Goal: Task Accomplishment & Management: Use online tool/utility

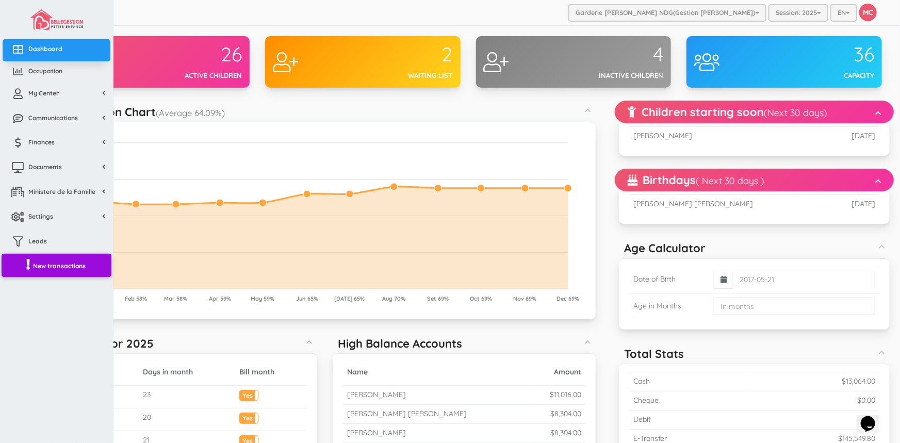
click at [50, 262] on span "New transactions" at bounding box center [59, 265] width 53 height 9
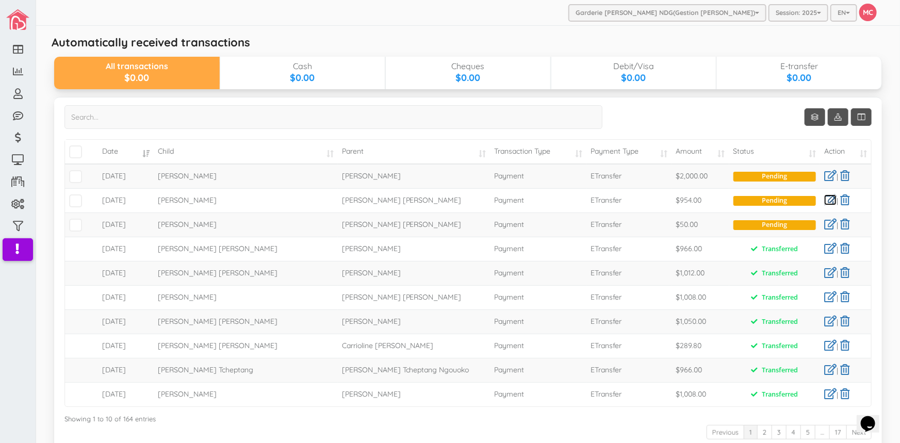
click at [825, 201] on link at bounding box center [830, 199] width 12 height 11
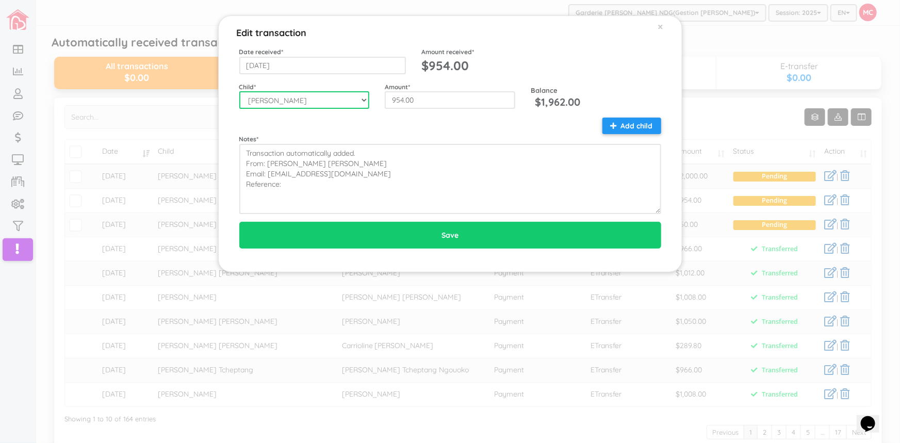
click at [363, 99] on select "--Select-- Aaliyah Marchica Alannah Rose Canete Aretha Day Tabo-oy Ariella Eliz…" at bounding box center [304, 100] width 130 height 18
click at [239, 91] on select "--Select-- Aaliyah Marchica Alannah Rose Canete Aretha Day Tabo-oy Ariella Eliz…" at bounding box center [304, 100] width 130 height 18
click at [364, 98] on select "--Select-- Aaliyah Marchica Alannah Rose Canete Aretha Day Tabo-oy Ariella Eliz…" at bounding box center [304, 100] width 130 height 18
select select "1926"
click at [239, 91] on select "--Select-- Aaliyah Marchica Alannah Rose Canete Aretha Day Tabo-oy Ariella Eliz…" at bounding box center [304, 100] width 130 height 18
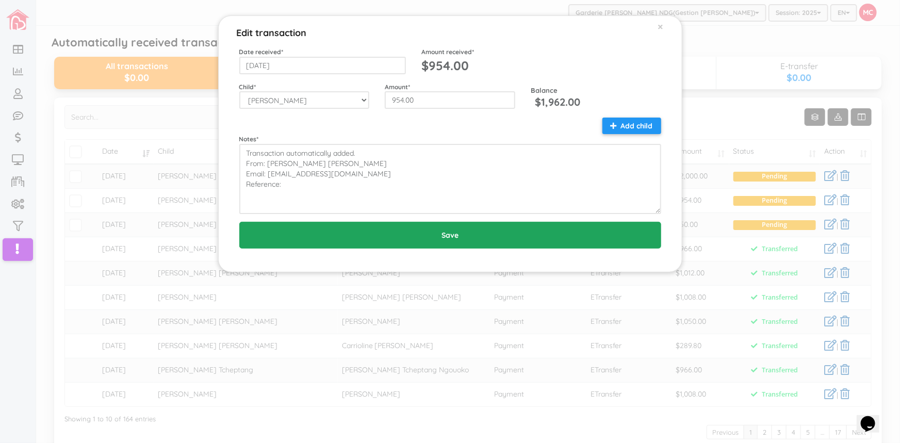
click at [459, 232] on input "Save" at bounding box center [450, 235] width 422 height 27
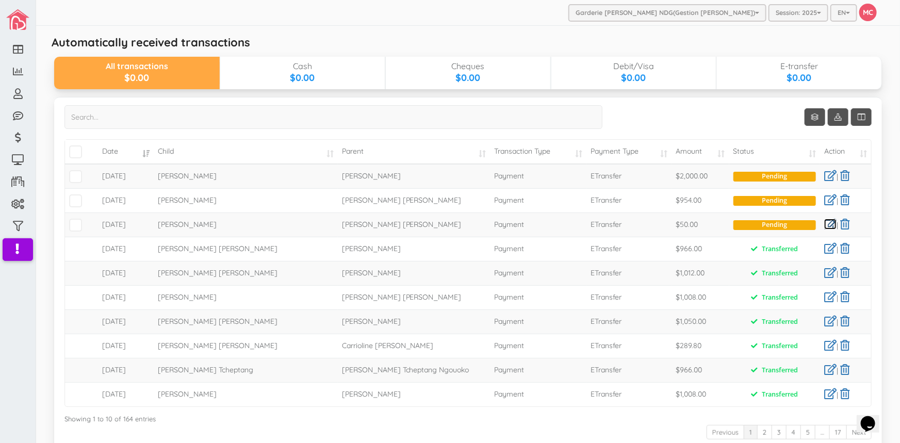
click at [824, 222] on link at bounding box center [830, 224] width 12 height 11
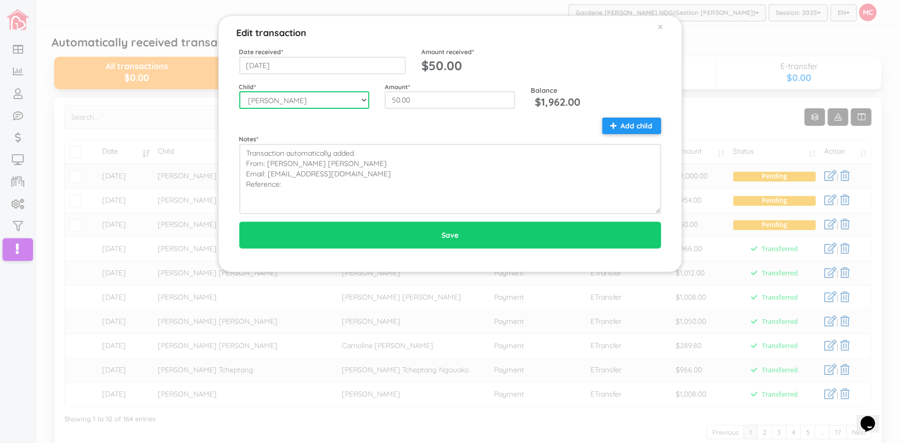
click at [361, 98] on select "--Select-- [PERSON_NAME] [PERSON_NAME] [PERSON_NAME] Day Tabo-oy [PERSON_NAME] …" at bounding box center [304, 100] width 130 height 18
select select "1935"
click at [239, 91] on select "--Select-- [PERSON_NAME] [PERSON_NAME] [PERSON_NAME] Day Tabo-oy [PERSON_NAME] …" at bounding box center [304, 100] width 130 height 18
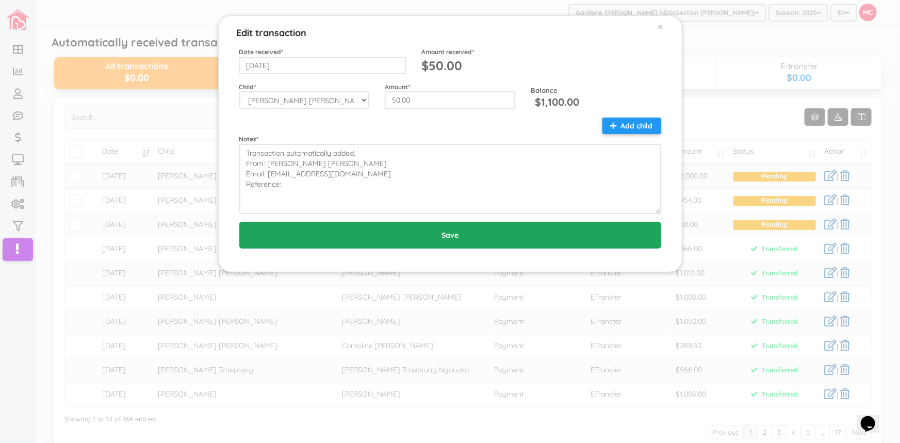
click at [464, 233] on input "Save" at bounding box center [450, 235] width 422 height 27
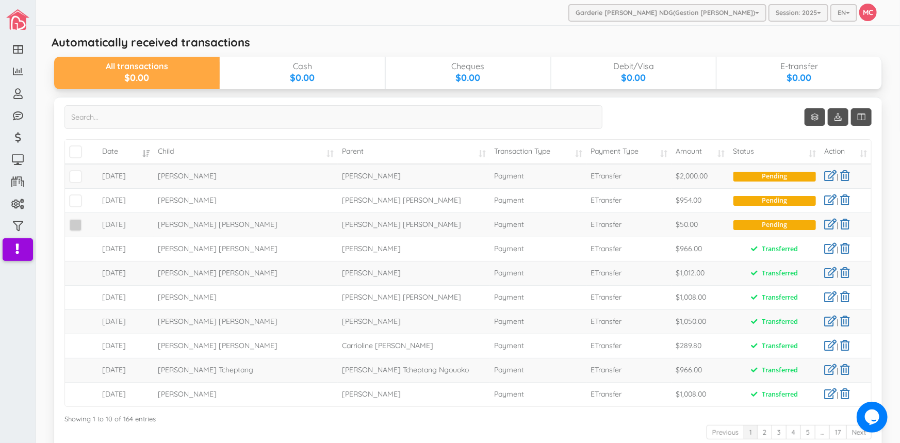
click at [76, 227] on span at bounding box center [75, 225] width 13 height 13
click at [87, 221] on input "checkbox" at bounding box center [87, 221] width 0 height 0
click at [824, 176] on link at bounding box center [830, 175] width 12 height 11
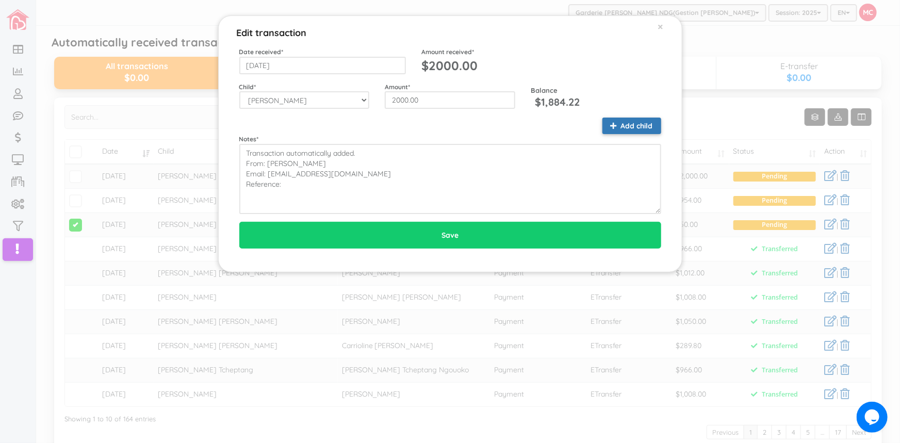
click at [622, 126] on button "Add child" at bounding box center [631, 126] width 59 height 17
type input "1000.00"
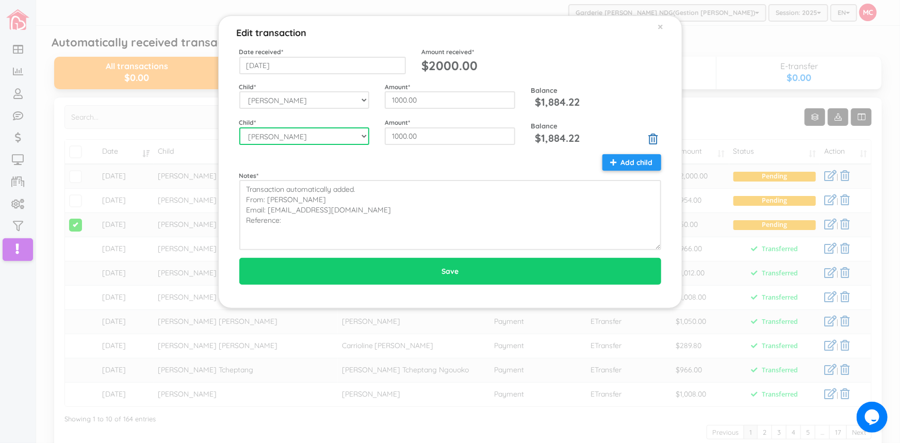
click at [361, 135] on select "--Select-- Aaliyah Marchica Alannah Rose Canete Aretha Day Tabo-oy Ariella Eliz…" at bounding box center [304, 136] width 130 height 18
select select "1549"
click at [239, 127] on select "--Select-- Aaliyah Marchica Alannah Rose Canete Aretha Day Tabo-oy Ariella Eliz…" at bounding box center [304, 136] width 130 height 18
click at [315, 158] on div "Notes * Transaction automatically added. From: FRANCES SMALL Email: frances_sma…" at bounding box center [450, 202] width 437 height 96
click at [655, 137] on icon at bounding box center [652, 139] width 9 height 11
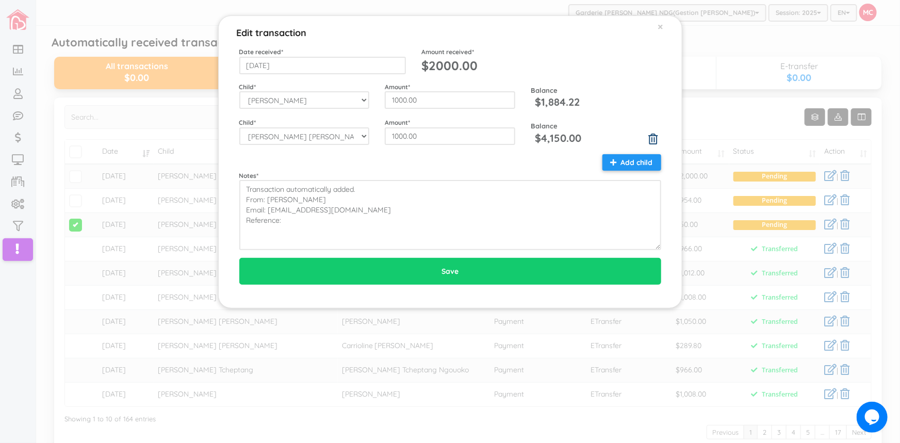
type input "2000.00"
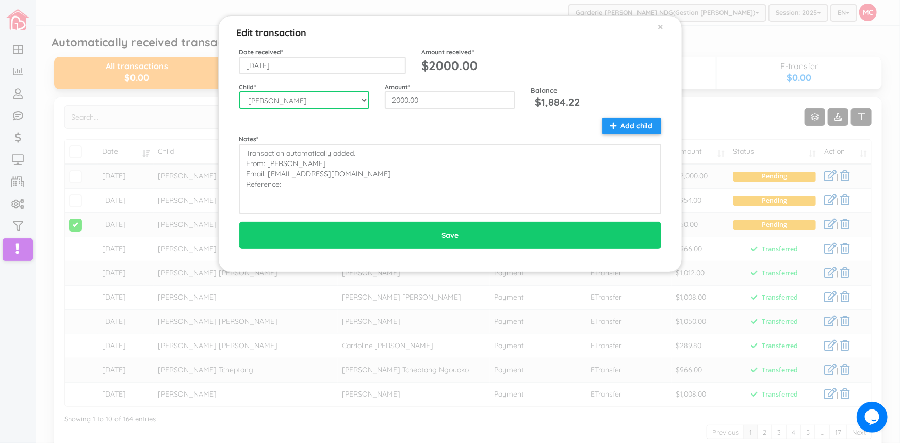
click at [361, 98] on select "--Select-- Aaliyah Marchica Alannah Rose Canete Aretha Day Tabo-oy Ariella Eliz…" at bounding box center [304, 100] width 130 height 18
select select "1549"
click at [239, 91] on select "--Select-- Aaliyah Marchica Alannah Rose Canete Aretha Day Tabo-oy Ariella Eliz…" at bounding box center [304, 100] width 130 height 18
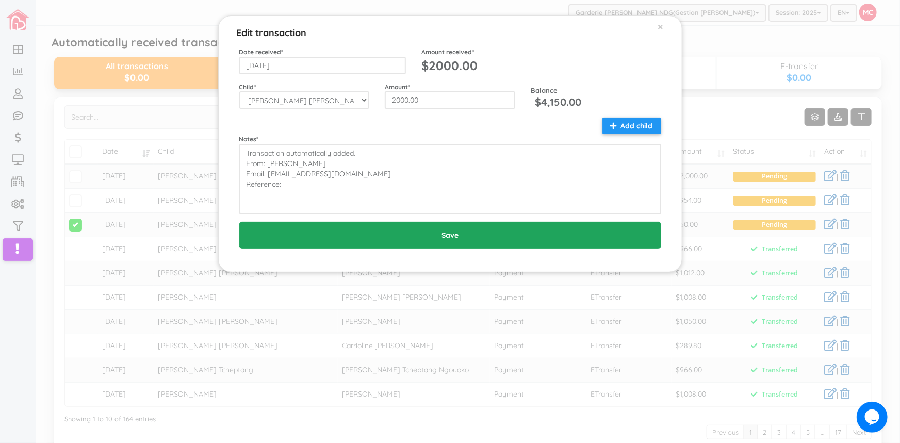
click at [457, 234] on input "Save" at bounding box center [450, 235] width 422 height 27
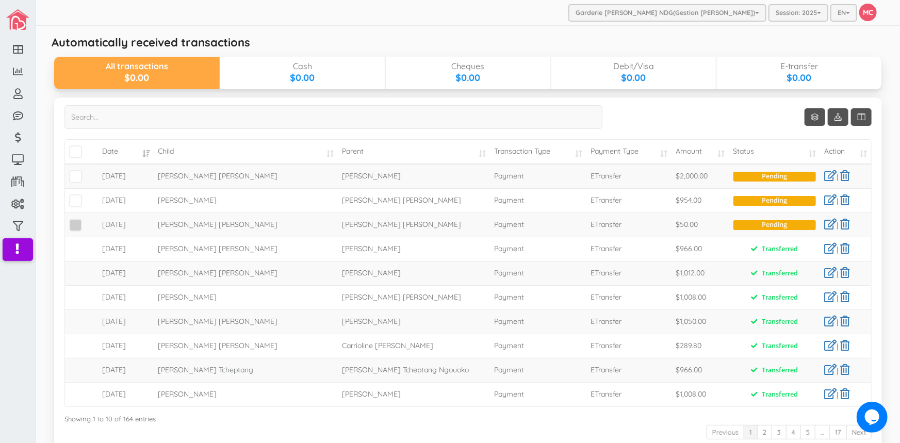
click at [75, 221] on span at bounding box center [75, 225] width 13 height 13
click at [87, 221] on input "checkbox" at bounding box center [87, 221] width 0 height 0
click at [74, 200] on span at bounding box center [75, 200] width 13 height 13
click at [87, 196] on input "checkbox" at bounding box center [87, 196] width 0 height 0
click at [72, 174] on span at bounding box center [75, 176] width 13 height 13
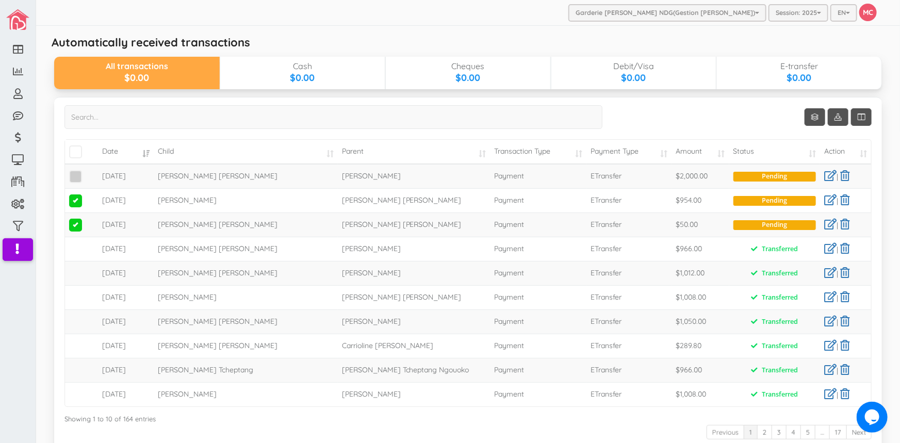
click at [87, 172] on input "checkbox" at bounding box center [87, 172] width 0 height 0
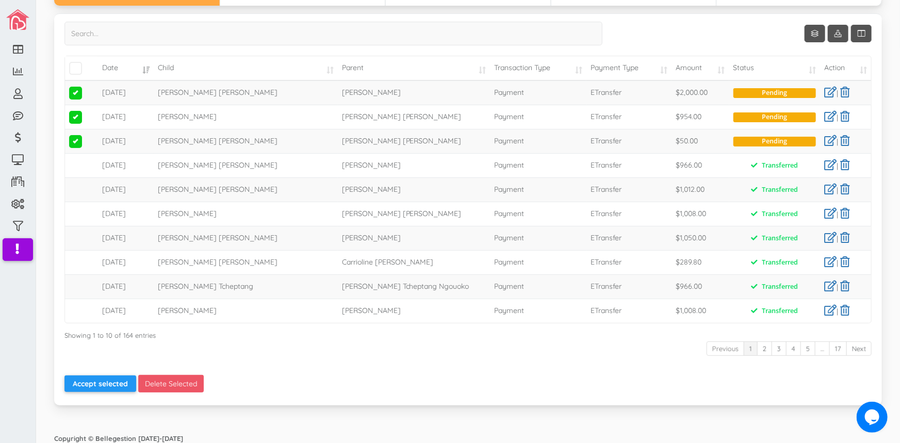
scroll to position [88, 0]
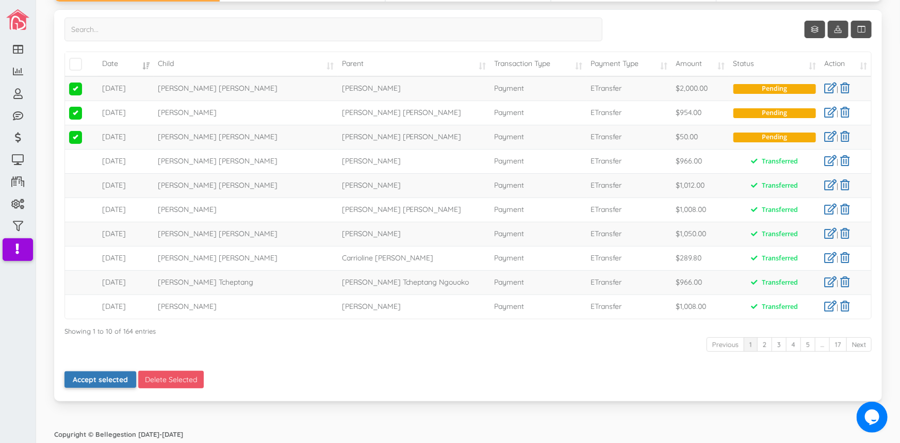
click at [93, 377] on button "Accept selected" at bounding box center [100, 379] width 72 height 17
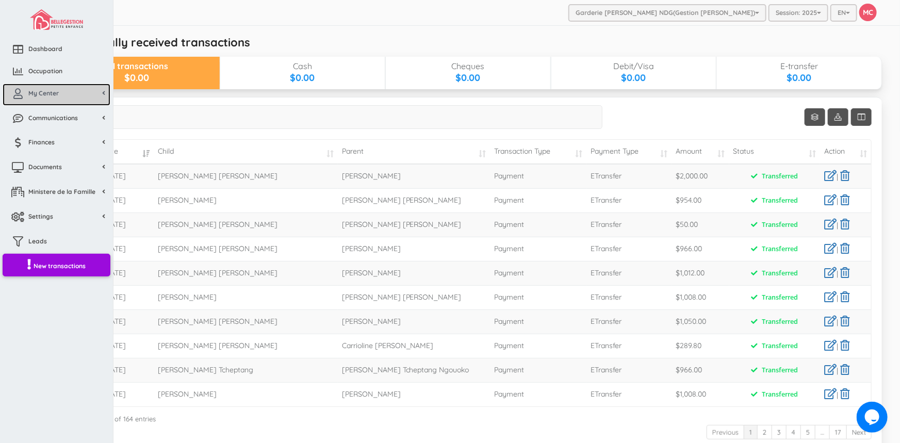
click at [30, 92] on span "My Center" at bounding box center [43, 93] width 30 height 9
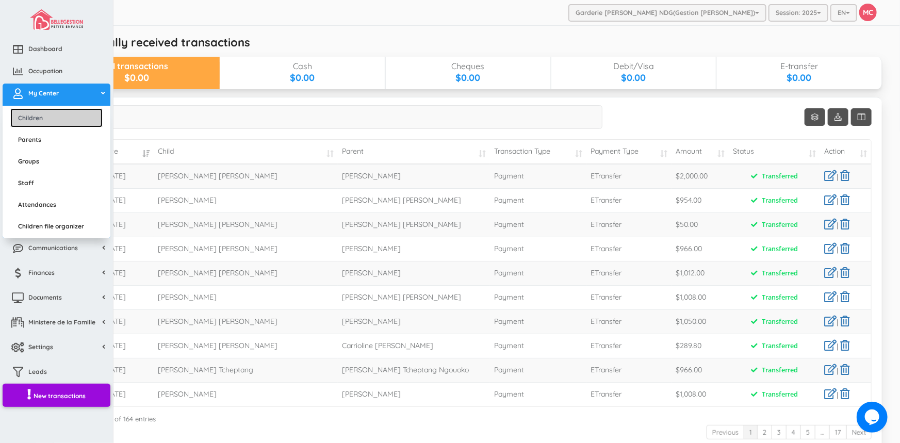
click at [36, 120] on link "Children" at bounding box center [56, 117] width 92 height 19
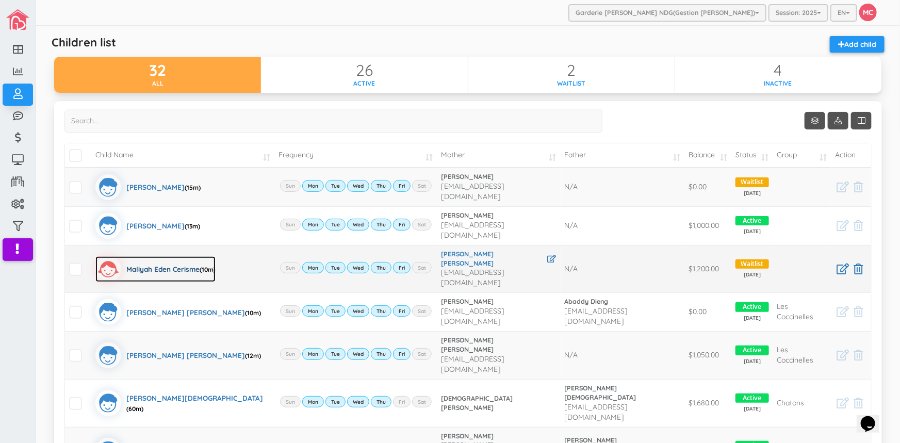
click at [148, 256] on div "Maliyah Eden Cerisme (10m)" at bounding box center [170, 269] width 89 height 26
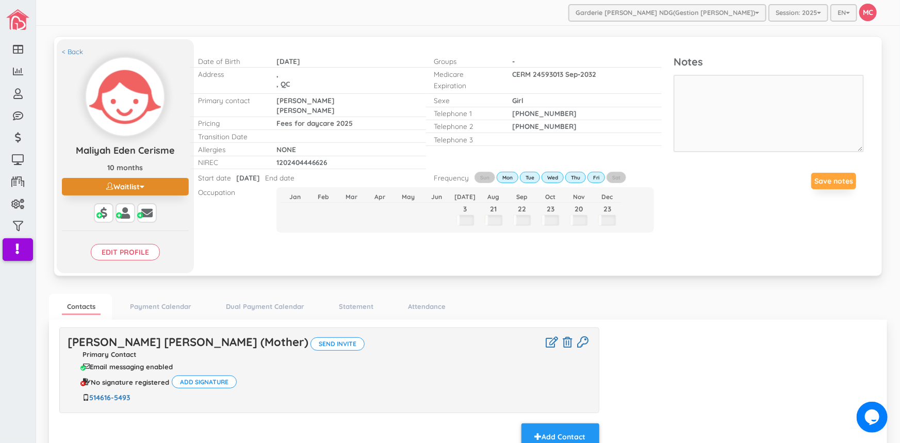
click at [137, 184] on button "Waitlist" at bounding box center [125, 187] width 127 height 18
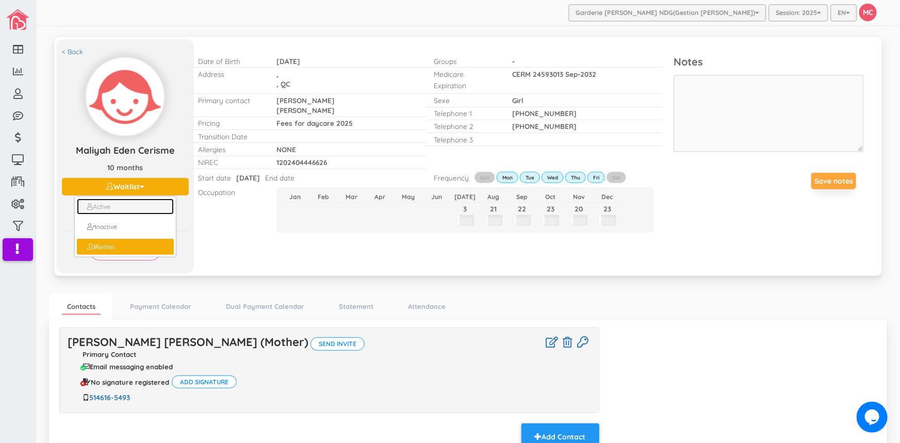
click at [113, 207] on link "Active" at bounding box center [125, 207] width 97 height 16
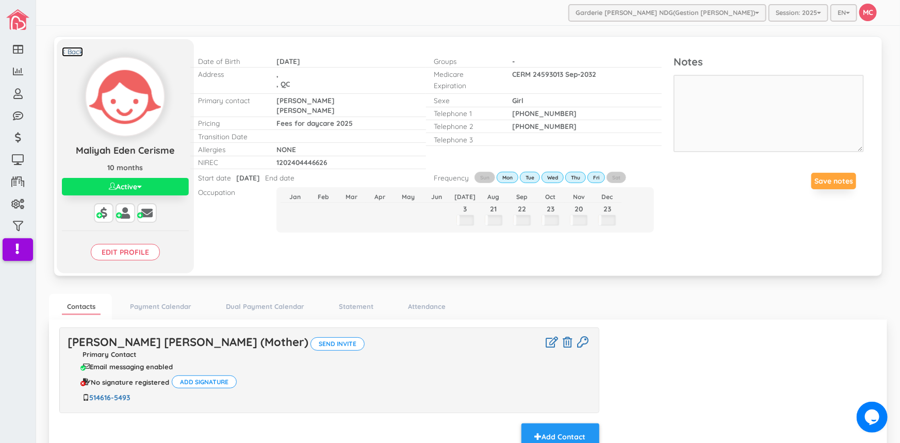
click at [74, 51] on link "< Back" at bounding box center [72, 52] width 21 height 10
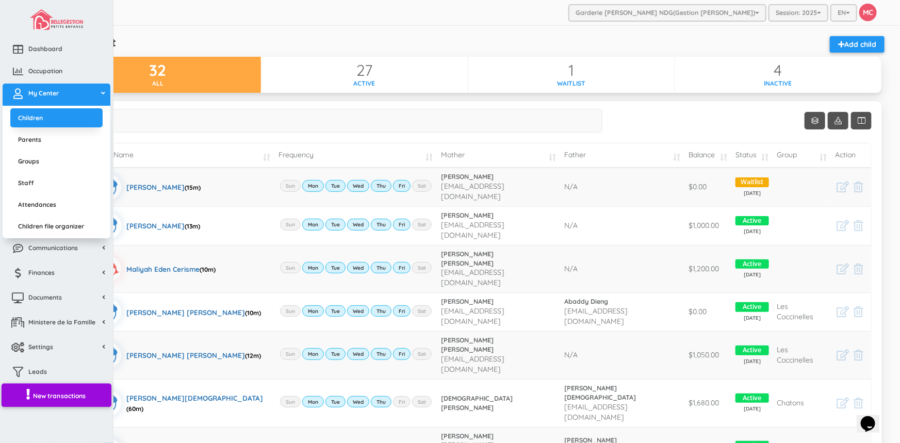
click at [39, 394] on span "New transactions" at bounding box center [59, 395] width 53 height 9
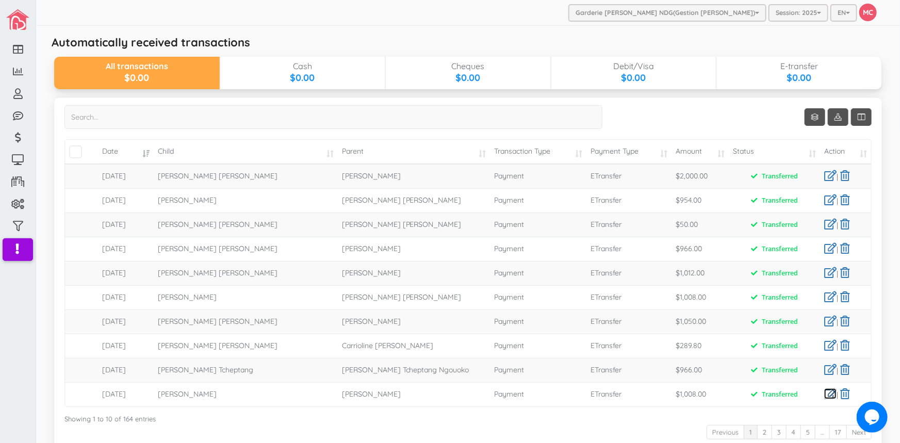
click at [824, 394] on link at bounding box center [830, 393] width 12 height 11
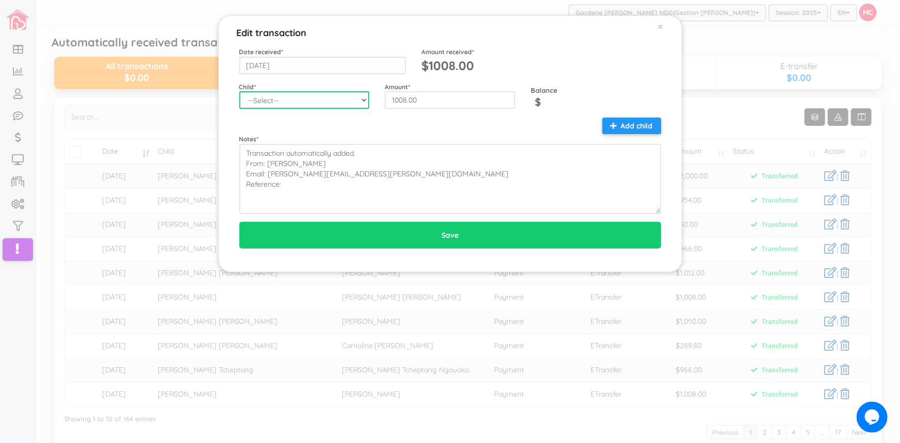
click at [364, 98] on select "--Select-- Aaliyah Marchica Alannah Rose Canete Aretha Day Tabo-oy Ariella Eliz…" at bounding box center [304, 100] width 130 height 18
select select "1743"
click at [239, 91] on select "--Select-- Aaliyah Marchica Alannah Rose Canete Aretha Day Tabo-oy Ariella Eliz…" at bounding box center [304, 100] width 130 height 18
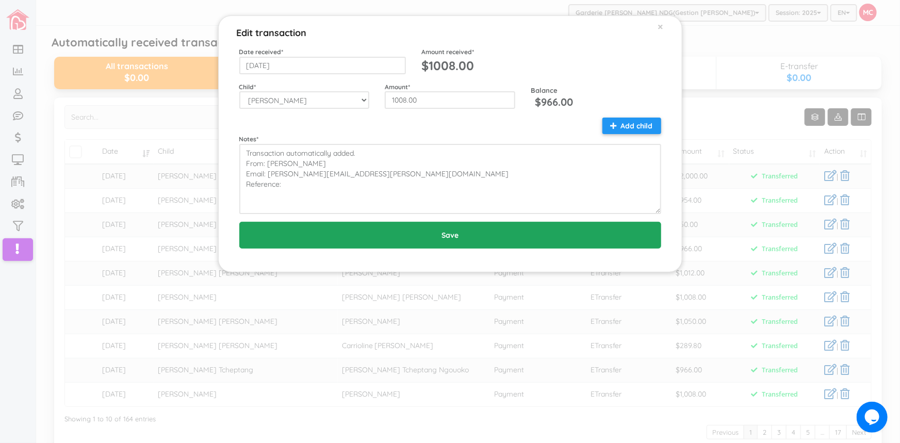
click at [447, 234] on input "Save" at bounding box center [450, 235] width 422 height 27
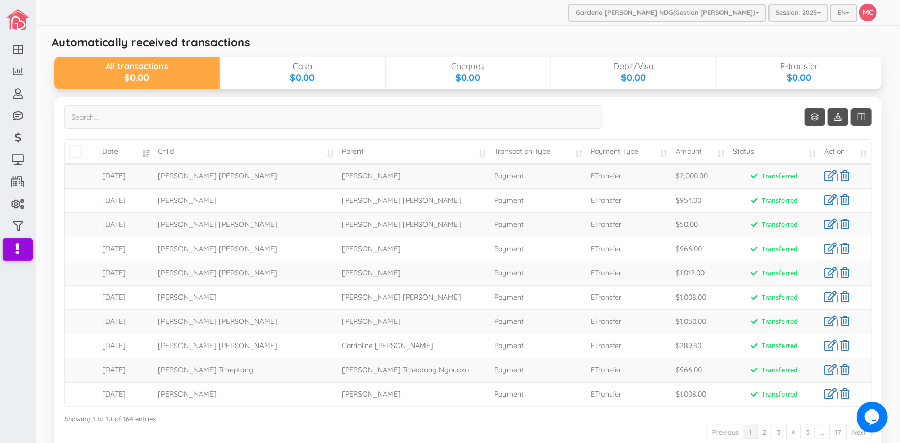
click at [75, 396] on td at bounding box center [81, 394] width 33 height 24
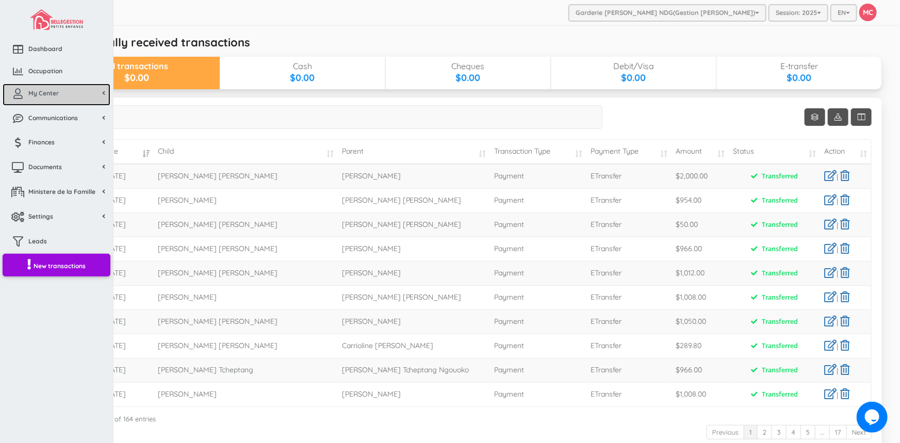
click at [50, 96] on span "My Center" at bounding box center [43, 93] width 30 height 9
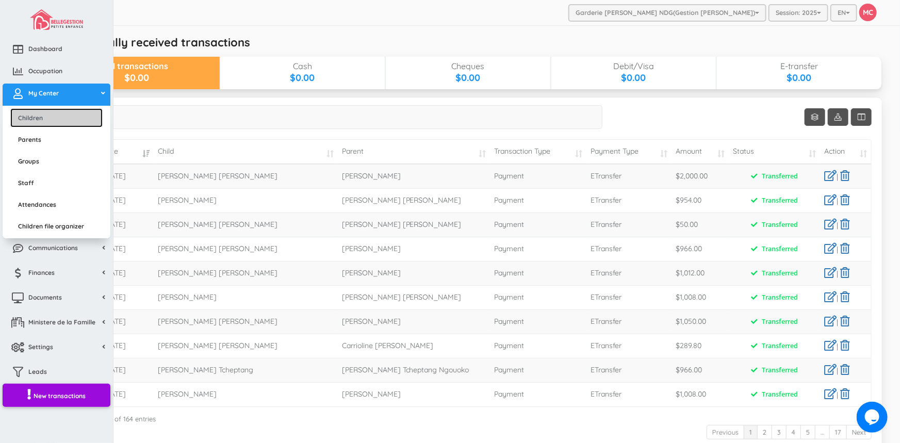
click at [48, 119] on link "Children" at bounding box center [56, 117] width 92 height 19
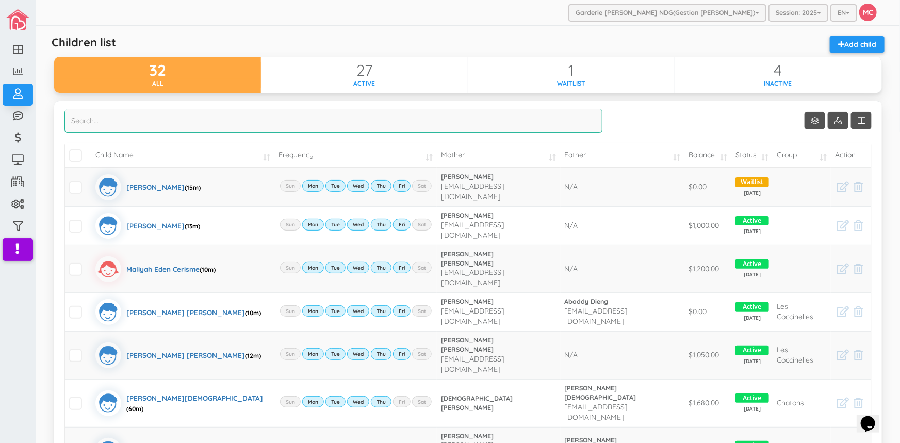
click at [70, 123] on input "search" at bounding box center [333, 121] width 538 height 24
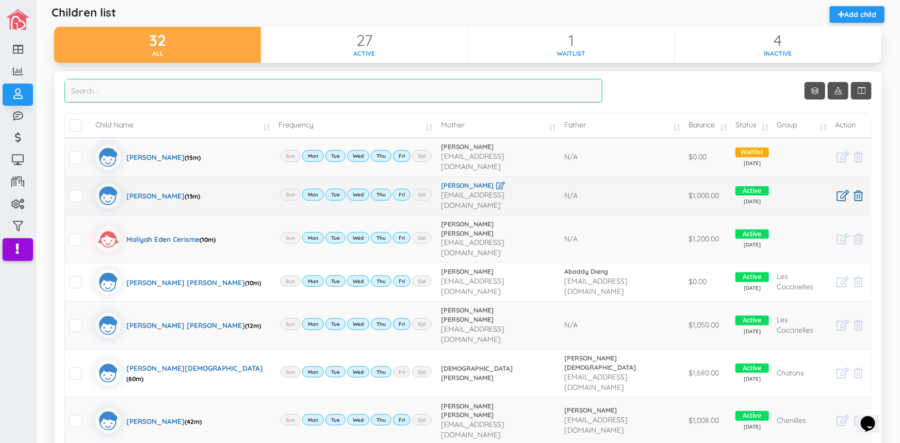
scroll to position [46, 0]
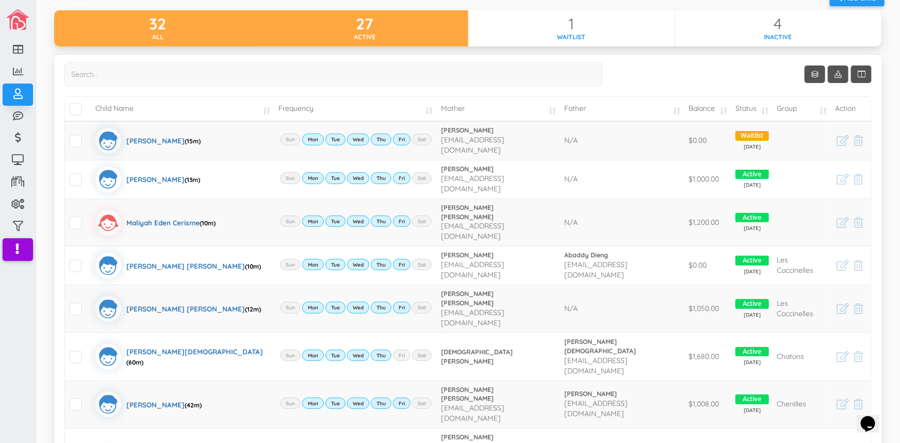
click at [442, 21] on div "27" at bounding box center [364, 23] width 207 height 17
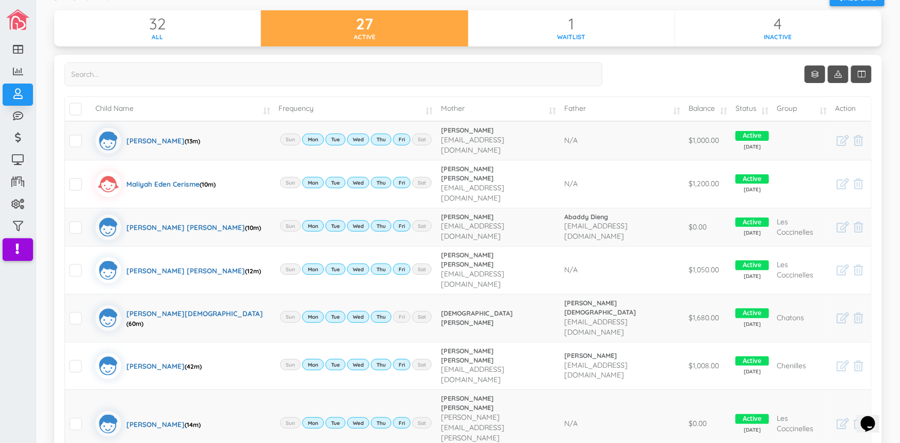
click at [252, 106] on td "Child Name" at bounding box center [182, 109] width 183 height 24
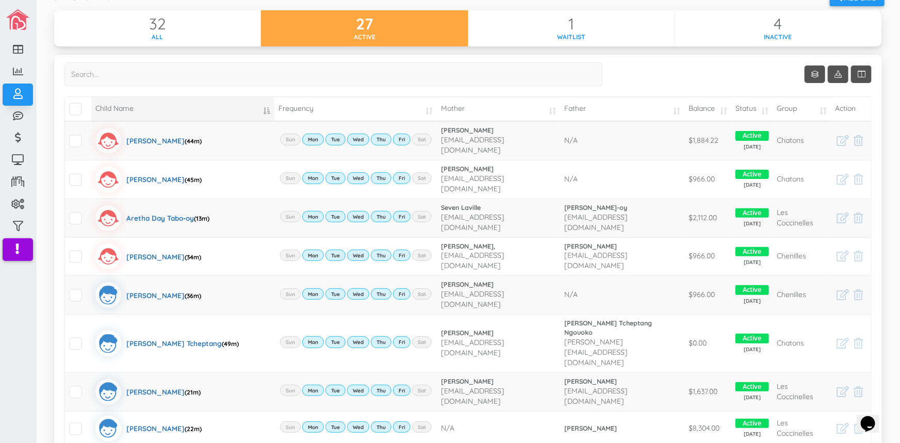
click at [717, 107] on td "Balance" at bounding box center [707, 109] width 47 height 24
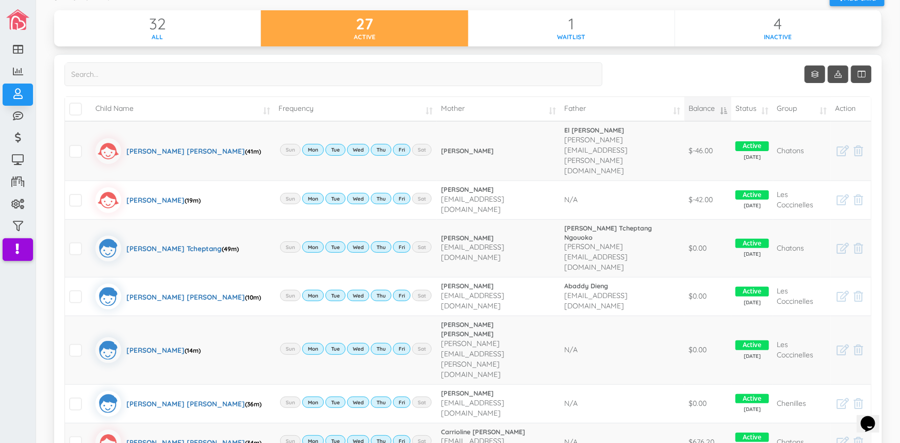
click at [717, 107] on td "Balance" at bounding box center [707, 109] width 47 height 24
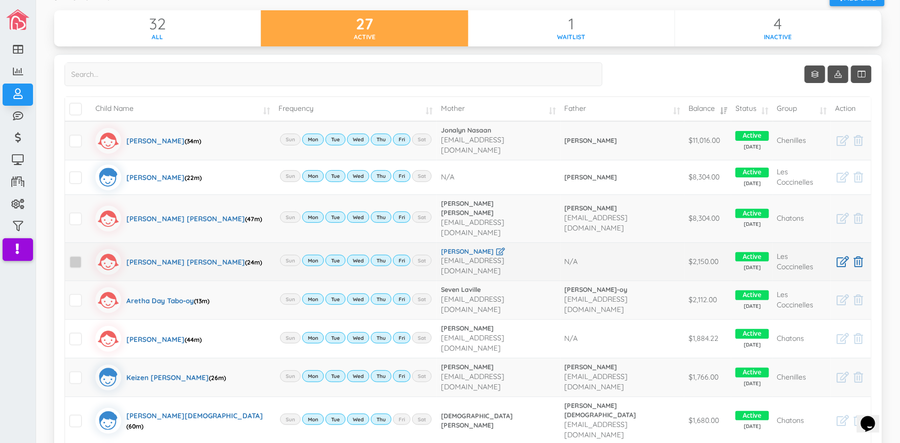
click at [76, 256] on span at bounding box center [75, 262] width 13 height 13
click at [87, 258] on input "checkbox" at bounding box center [87, 258] width 0 height 0
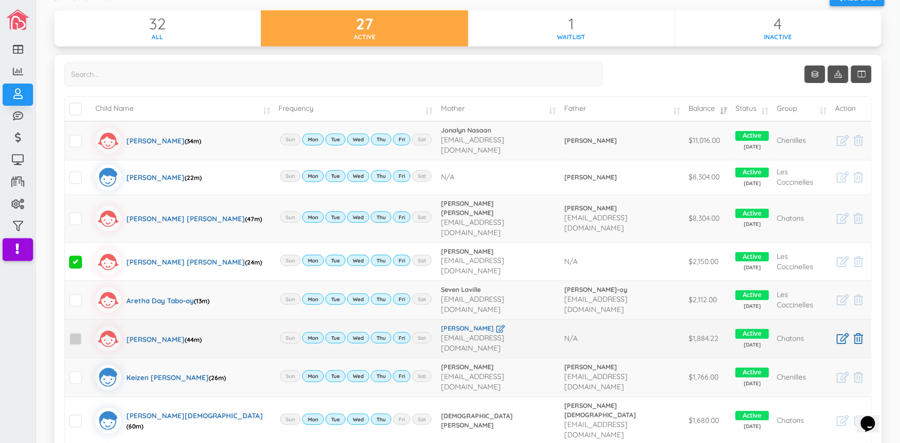
click at [72, 333] on span at bounding box center [75, 339] width 13 height 13
click at [87, 335] on input "checkbox" at bounding box center [87, 335] width 0 height 0
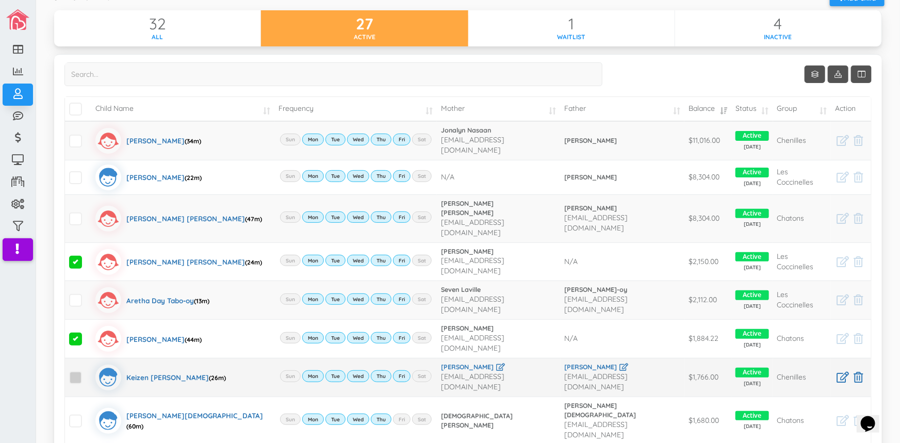
click at [77, 371] on span at bounding box center [75, 377] width 13 height 13
click at [87, 373] on input "checkbox" at bounding box center [87, 373] width 0 height 0
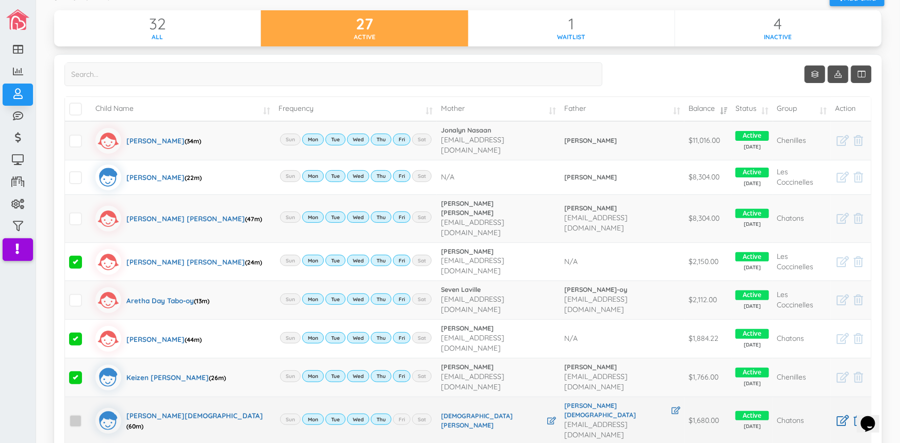
click at [80, 415] on span at bounding box center [75, 421] width 13 height 13
click at [87, 417] on input "checkbox" at bounding box center [87, 417] width 0 height 0
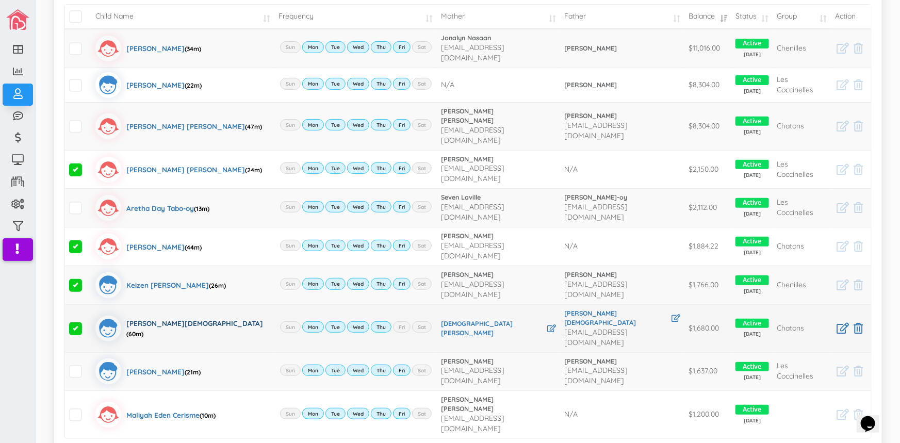
scroll to position [140, 0]
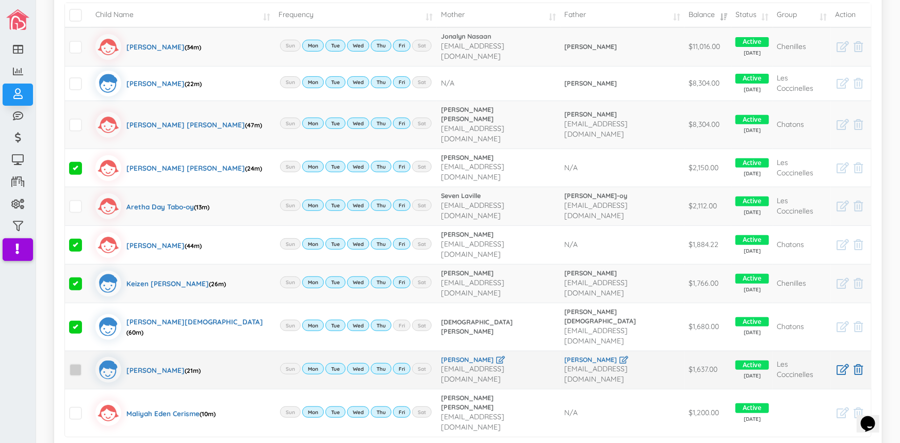
click at [73, 364] on span at bounding box center [75, 370] width 13 height 13
click at [87, 366] on input "checkbox" at bounding box center [87, 366] width 0 height 0
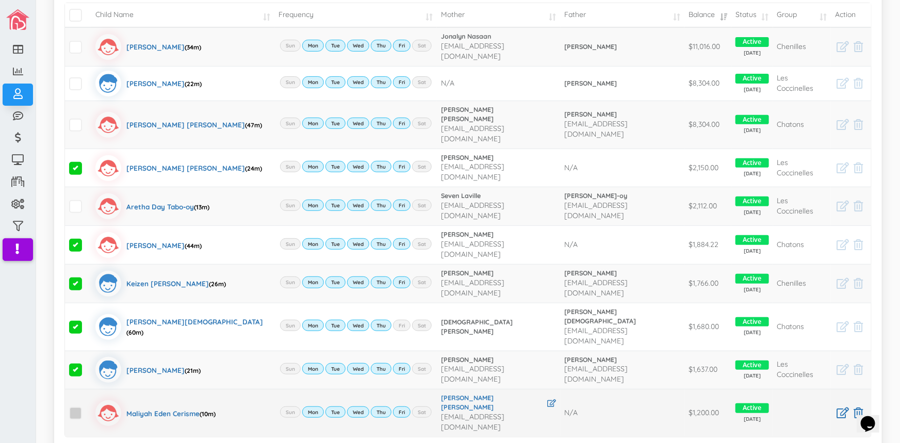
click at [76, 407] on span at bounding box center [75, 413] width 13 height 13
click at [87, 409] on input "checkbox" at bounding box center [87, 409] width 0 height 0
click at [77, 407] on span at bounding box center [75, 413] width 13 height 13
click at [87, 409] on input "checkbox" at bounding box center [87, 409] width 0 height 0
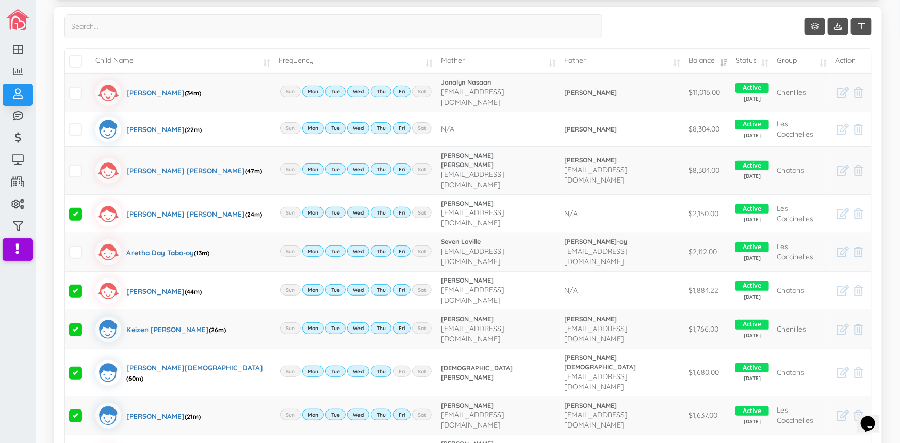
scroll to position [0, 0]
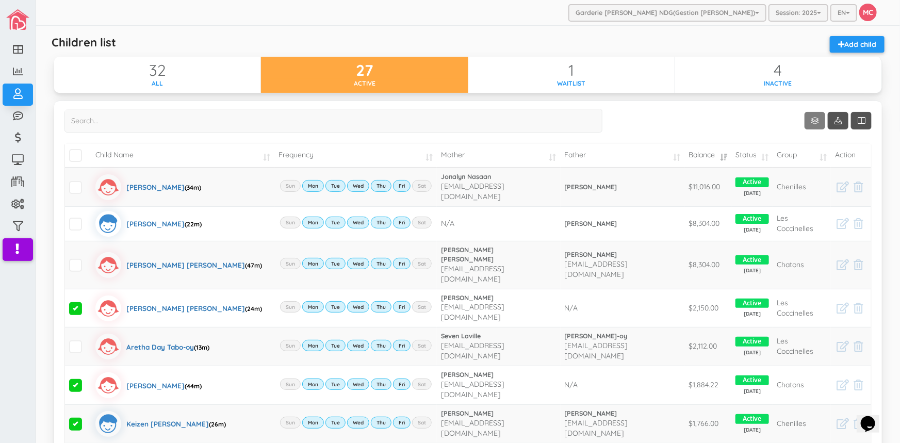
click at [804, 120] on link "Show 10 rows" at bounding box center [814, 121] width 21 height 18
click at [798, 164] on link "25" at bounding box center [823, 161] width 78 height 16
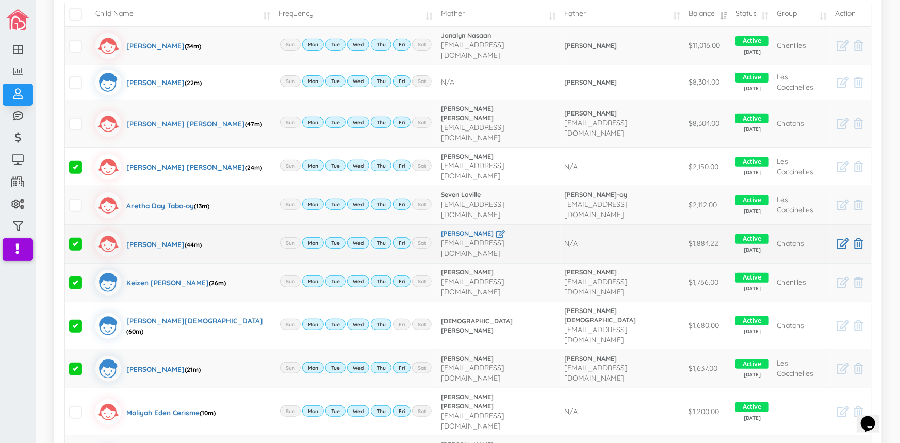
scroll to position [281, 0]
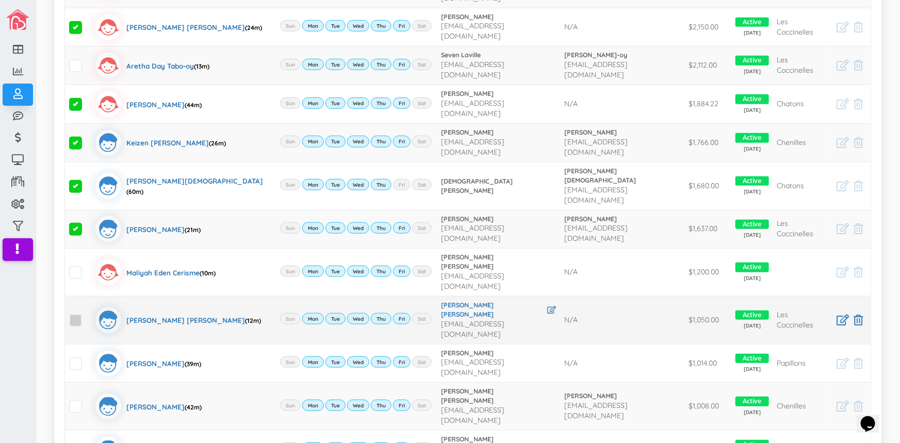
click at [71, 314] on span at bounding box center [75, 320] width 13 height 13
click at [87, 316] on input "checkbox" at bounding box center [87, 316] width 0 height 0
click at [75, 400] on span at bounding box center [75, 406] width 13 height 13
click at [87, 402] on input "checkbox" at bounding box center [87, 402] width 0 height 0
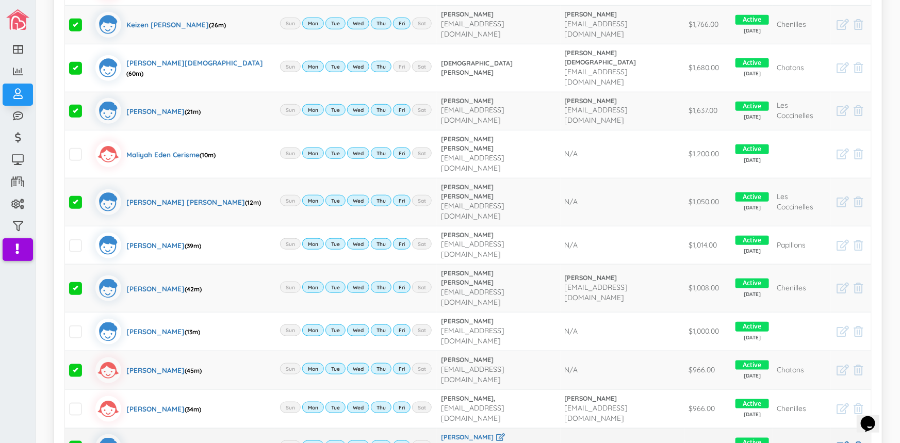
scroll to position [422, 0]
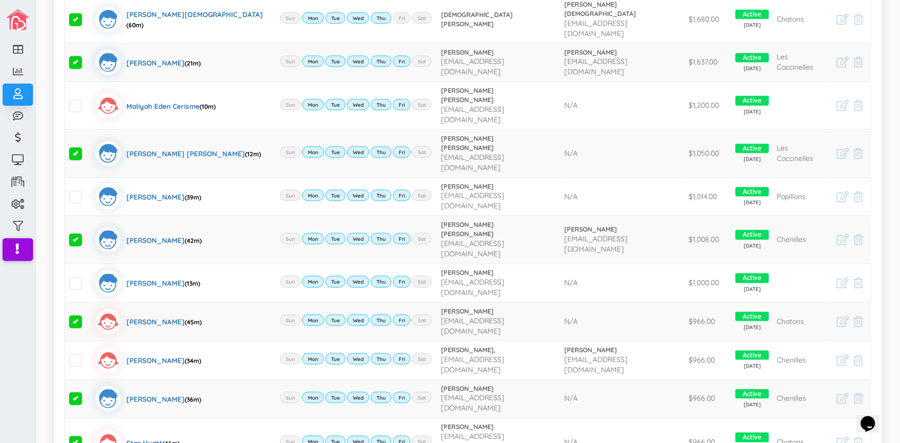
scroll to position [516, 0]
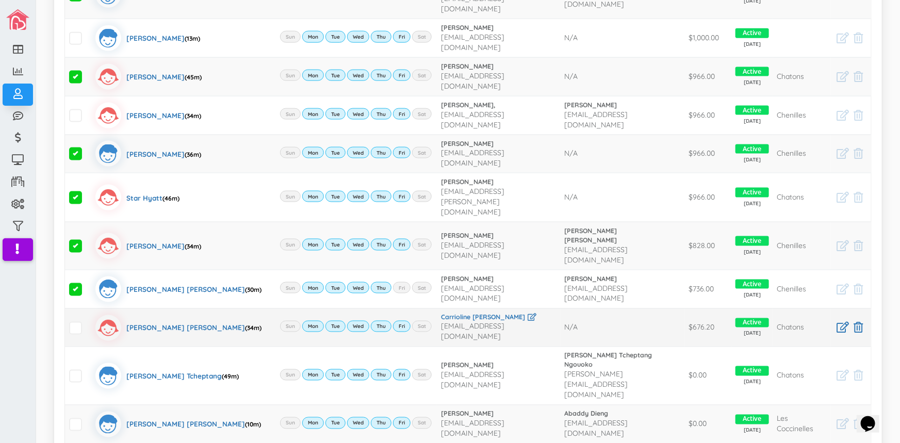
scroll to position [703, 0]
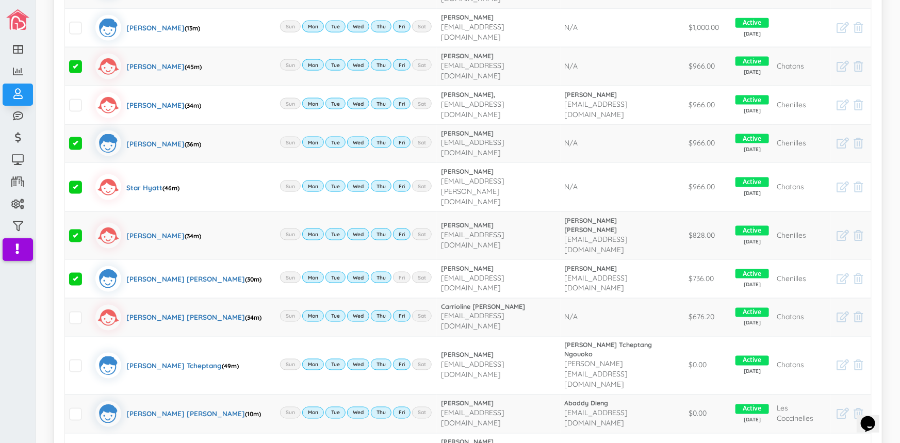
select select "1"
